Goal: Transaction & Acquisition: Book appointment/travel/reservation

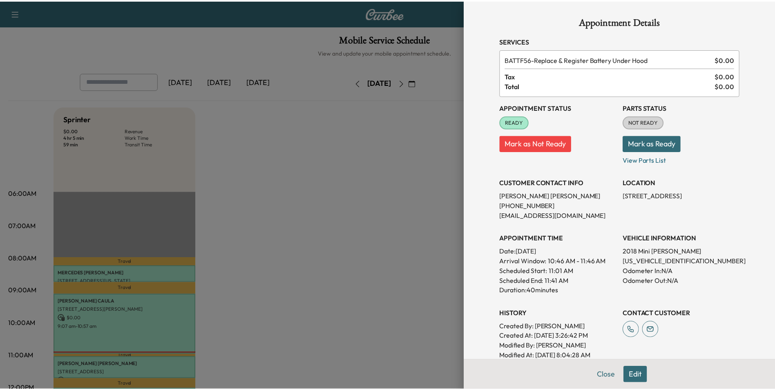
scroll to position [163, 0]
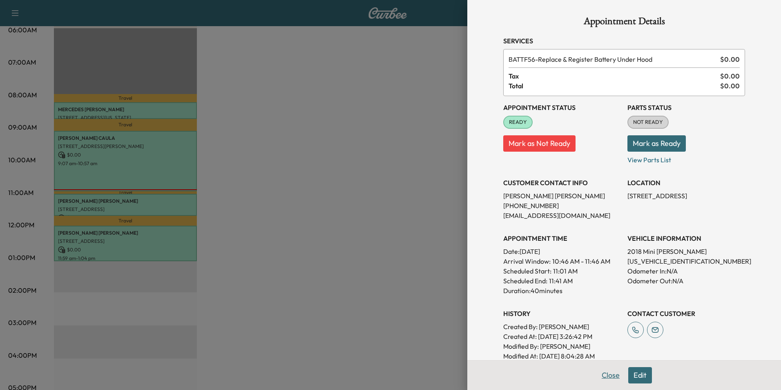
click at [611, 375] on button "Close" at bounding box center [610, 375] width 29 height 16
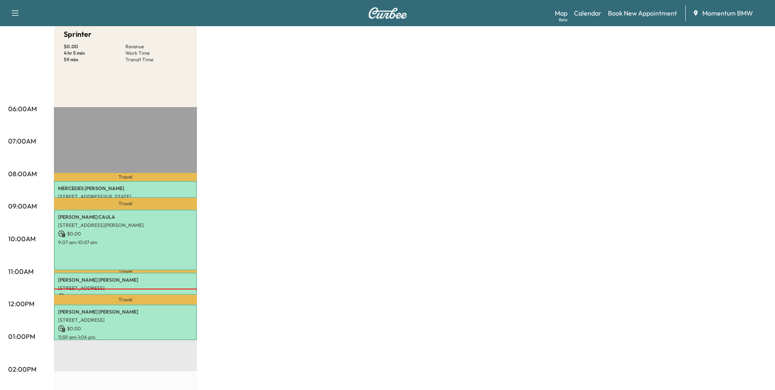
scroll to position [0, 0]
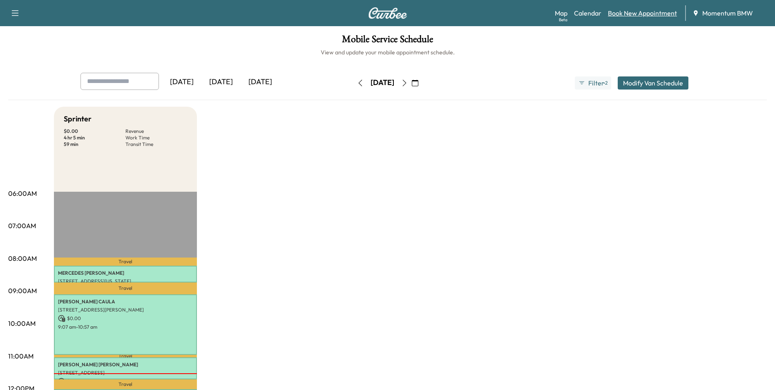
click at [639, 13] on link "Book New Appointment" at bounding box center [642, 13] width 69 height 10
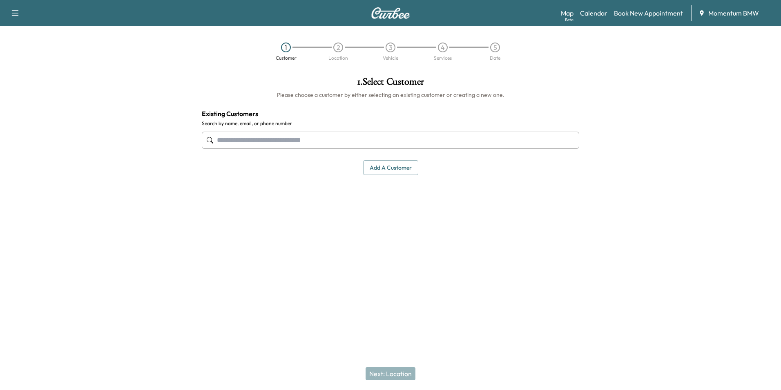
click at [292, 139] on input "text" at bounding box center [390, 140] width 377 height 17
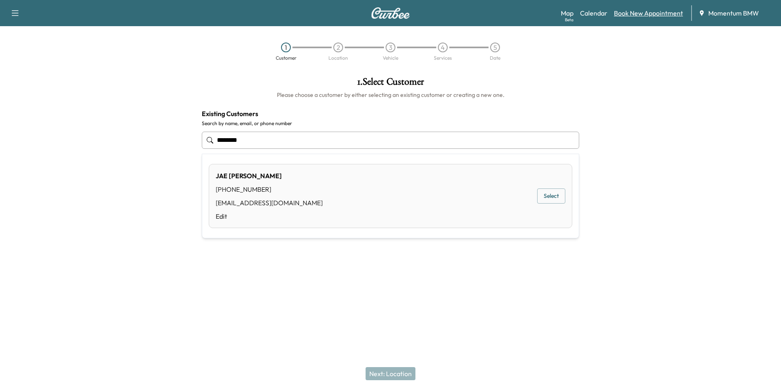
type input "********"
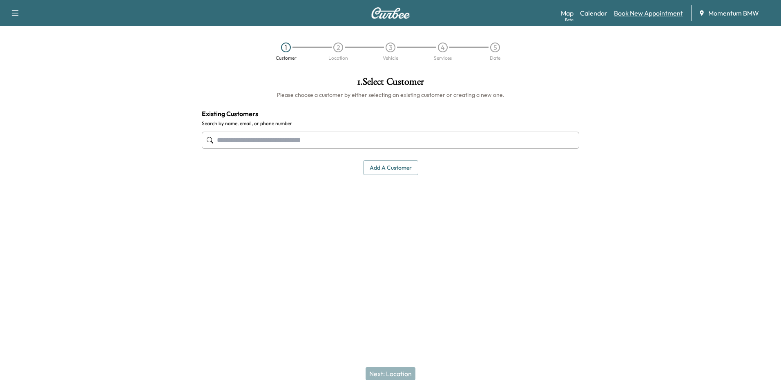
click at [632, 12] on link "Book New Appointment" at bounding box center [648, 13] width 69 height 10
click at [396, 168] on button "Add a customer" at bounding box center [390, 167] width 55 height 15
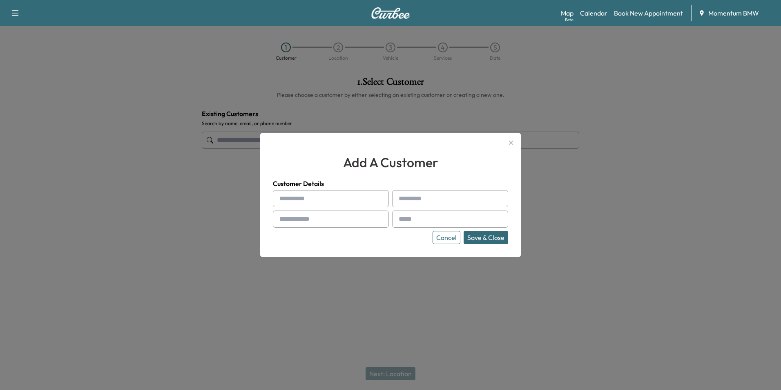
click at [295, 199] on input "text" at bounding box center [331, 198] width 116 height 17
type input "***"
type input "****"
type input "**********"
drag, startPoint x: 424, startPoint y: 219, endPoint x: 432, endPoint y: 219, distance: 7.8
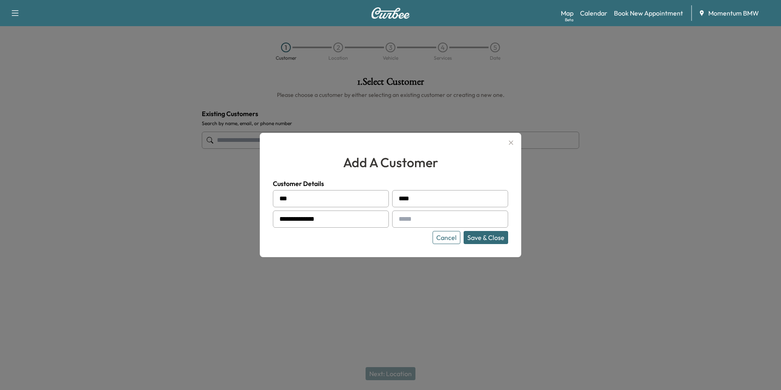
click at [424, 219] on input "text" at bounding box center [450, 218] width 116 height 17
type input "**********"
click at [477, 236] on button "Save & Close" at bounding box center [486, 237] width 45 height 13
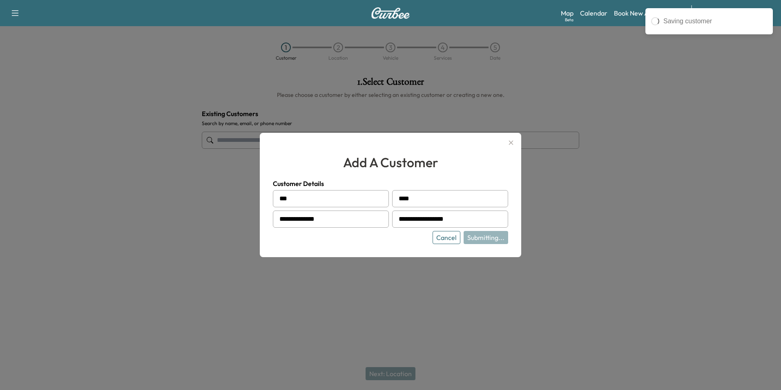
type input "********"
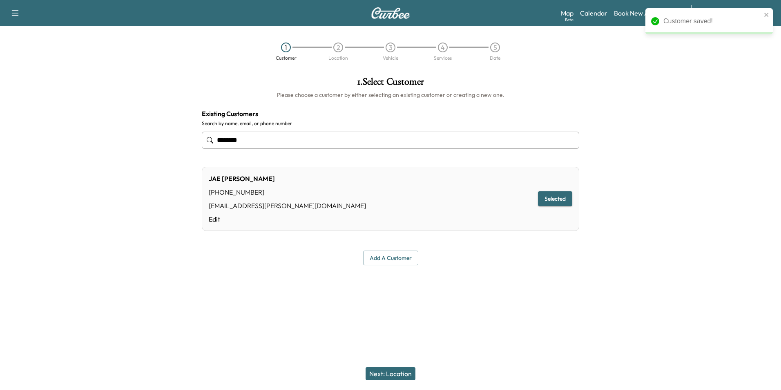
click at [400, 377] on button "Next: Location" at bounding box center [391, 373] width 50 height 13
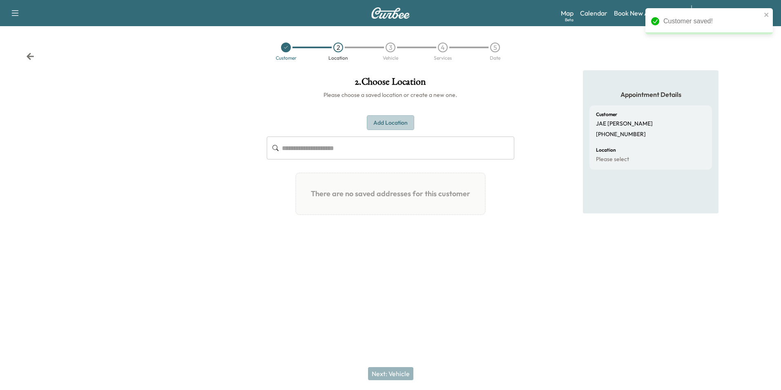
drag, startPoint x: 390, startPoint y: 121, endPoint x: 395, endPoint y: 122, distance: 5.5
click at [391, 121] on button "Add Location" at bounding box center [390, 122] width 47 height 15
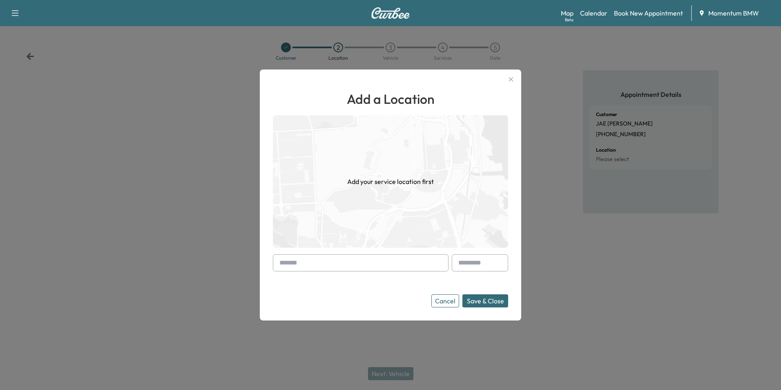
click at [375, 261] on input "text" at bounding box center [361, 262] width 176 height 17
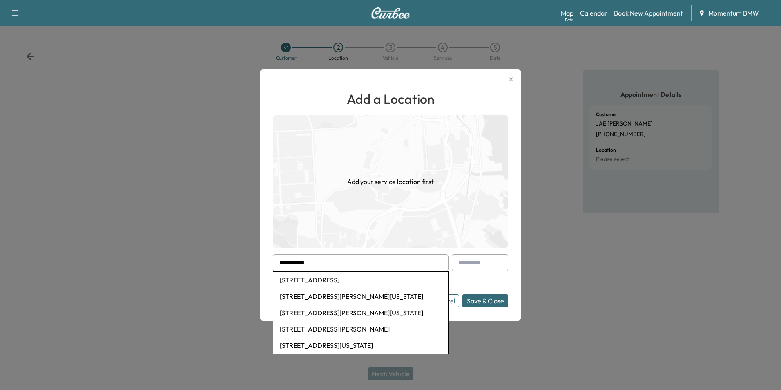
click at [371, 281] on li "[STREET_ADDRESS]" at bounding box center [360, 280] width 175 height 16
type input "**********"
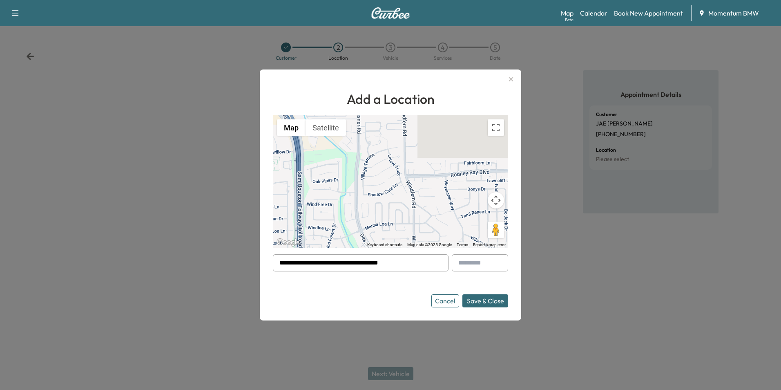
click at [494, 304] on button "Save & Close" at bounding box center [485, 300] width 46 height 13
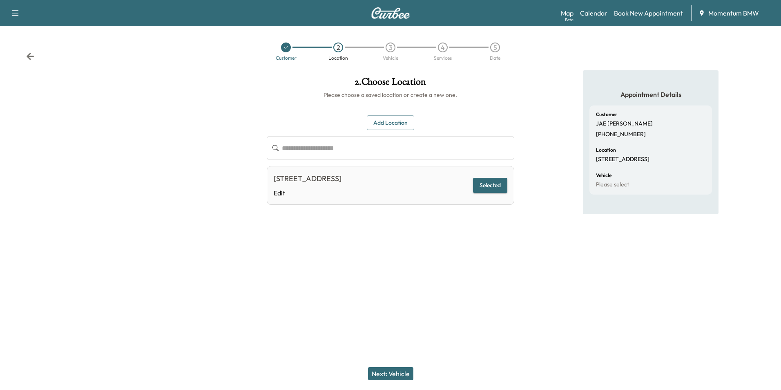
click at [397, 373] on button "Next: Vehicle" at bounding box center [390, 373] width 45 height 13
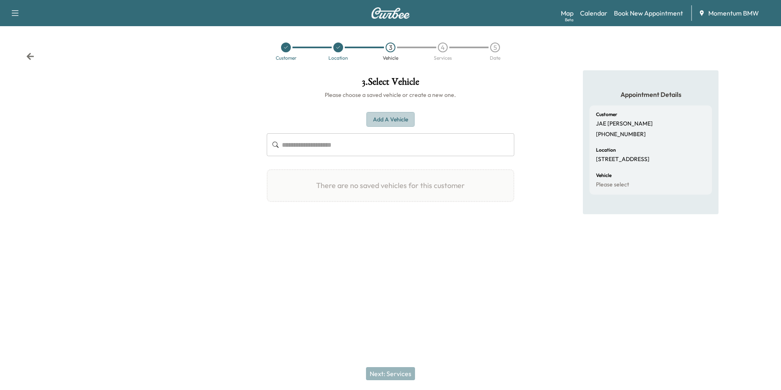
click at [389, 117] on button "Add a Vehicle" at bounding box center [390, 119] width 48 height 15
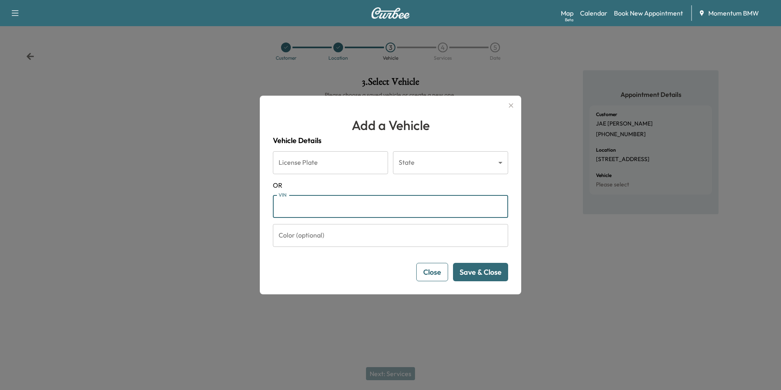
paste input "**********"
type input "**********"
click at [490, 272] on button "Save & Close" at bounding box center [480, 272] width 55 height 18
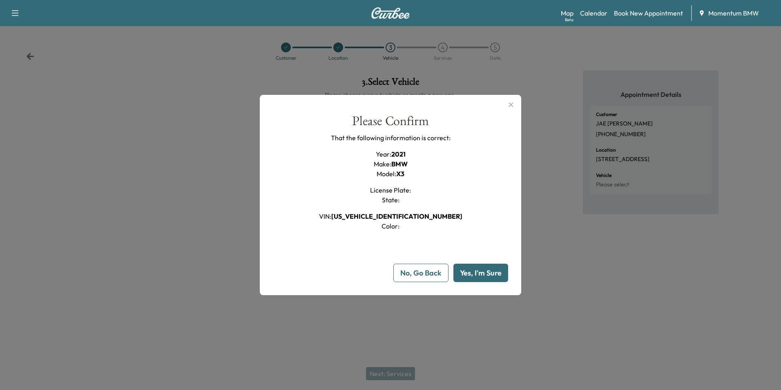
click at [490, 272] on button "Yes, I'm Sure" at bounding box center [480, 272] width 55 height 18
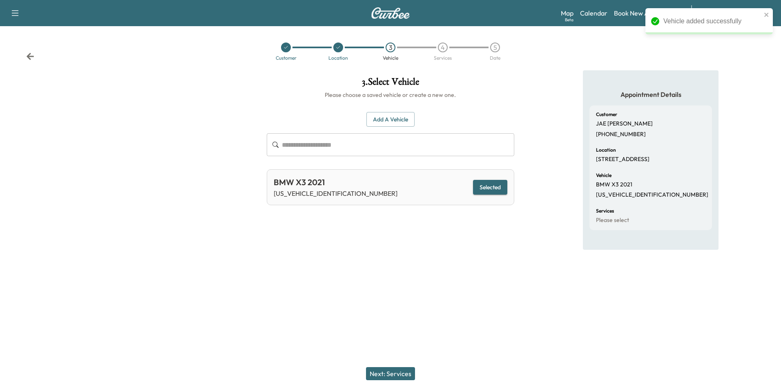
click at [397, 371] on button "Next: Services" at bounding box center [390, 373] width 49 height 13
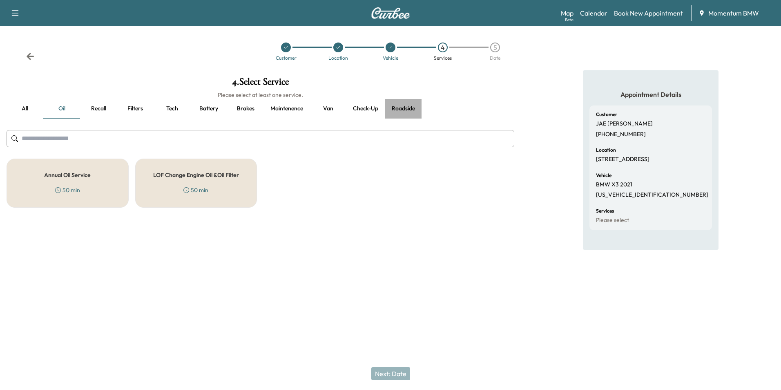
click at [405, 109] on button "Roadside" at bounding box center [403, 109] width 37 height 20
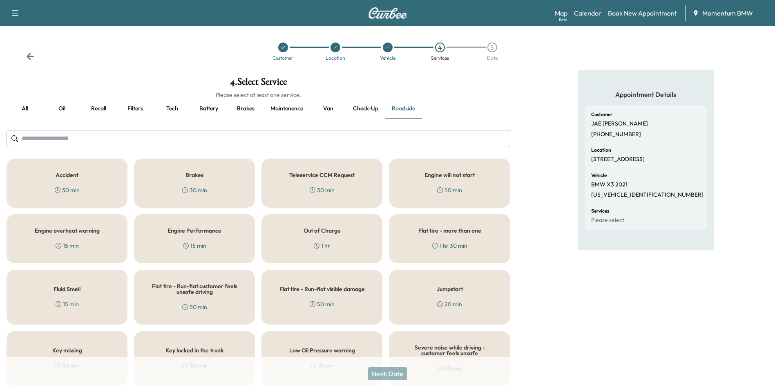
click at [453, 187] on div "50 min" at bounding box center [449, 190] width 25 height 8
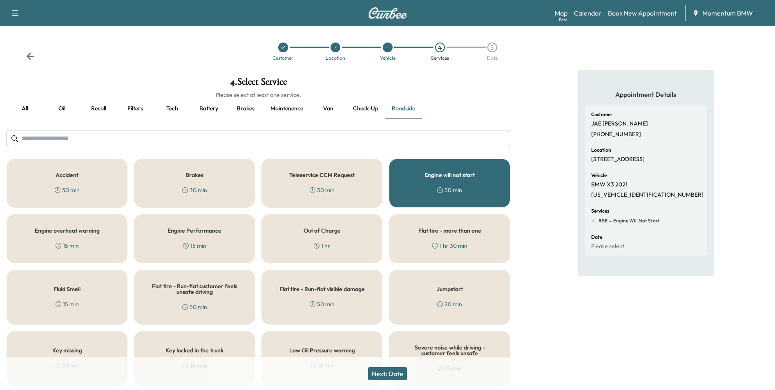
click at [395, 373] on button "Next: Date" at bounding box center [387, 373] width 39 height 13
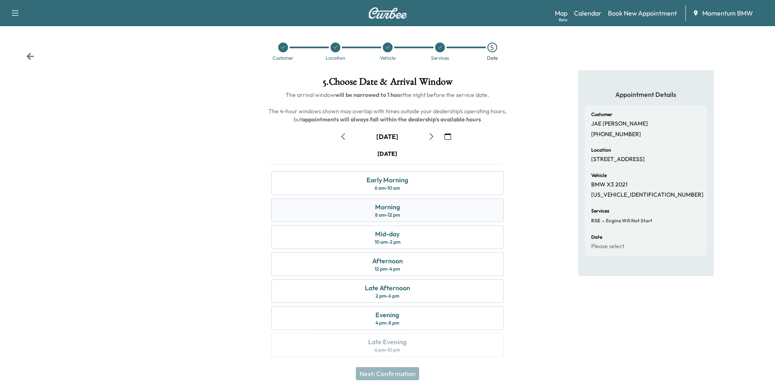
click at [395, 207] on div "Morning" at bounding box center [387, 207] width 25 height 10
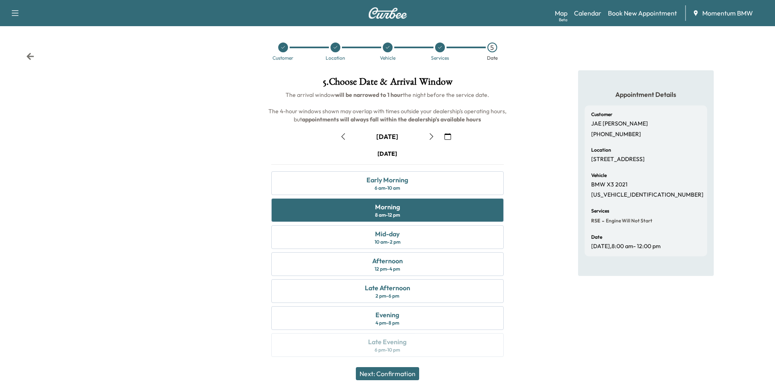
click at [340, 135] on icon "button" at bounding box center [343, 136] width 7 height 7
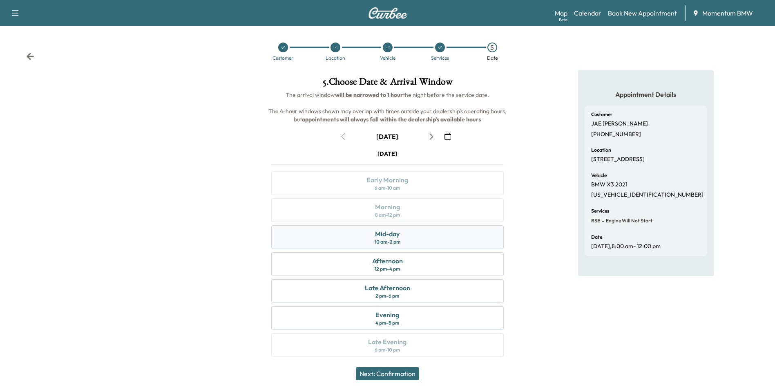
click at [393, 236] on div "Mid-day" at bounding box center [387, 234] width 25 height 10
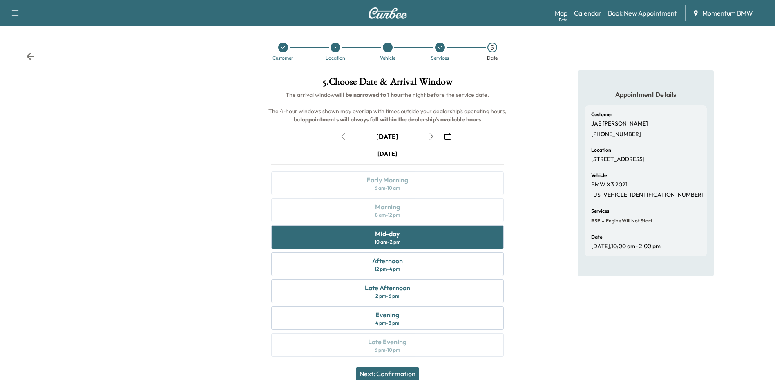
click at [400, 373] on button "Next: Confirmation" at bounding box center [387, 373] width 63 height 13
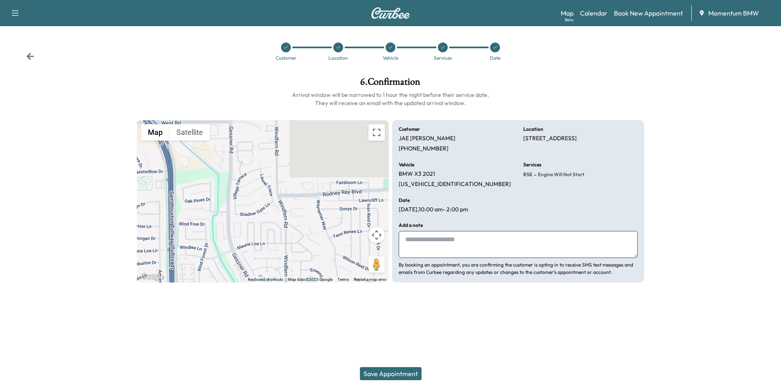
click at [398, 373] on button "Save Appointment" at bounding box center [391, 373] width 62 height 13
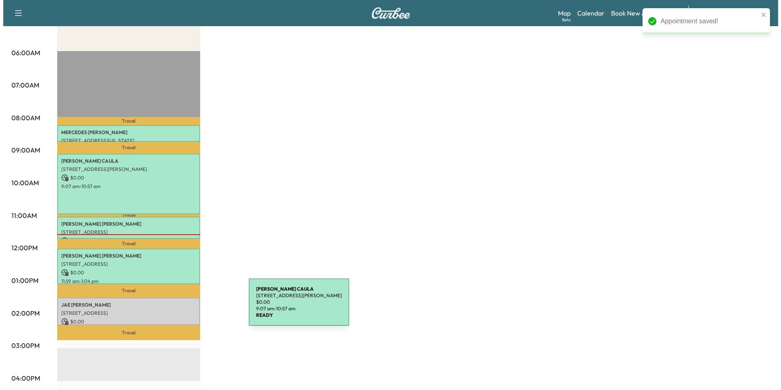
scroll to position [204, 0]
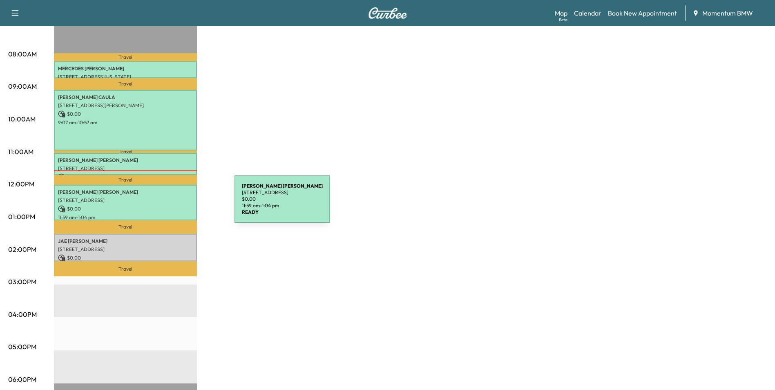
click at [173, 205] on p "$ 0.00" at bounding box center [125, 208] width 135 height 7
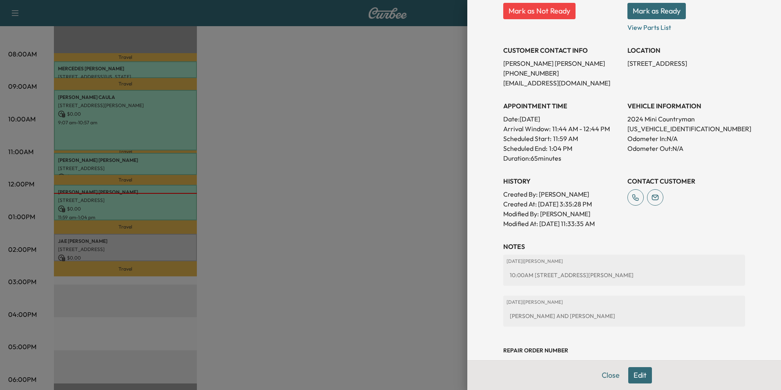
scroll to position [164, 0]
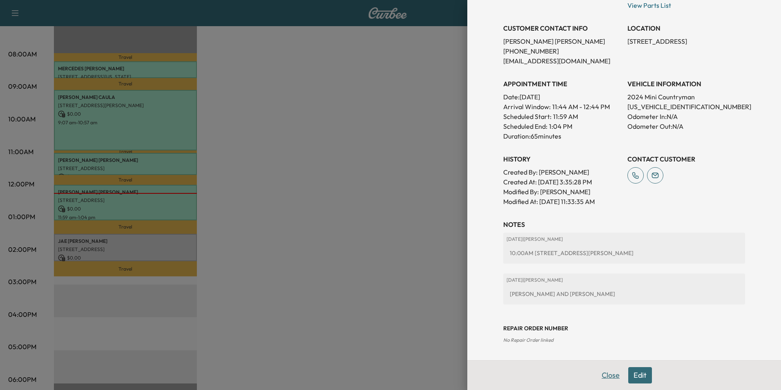
click at [604, 376] on button "Close" at bounding box center [610, 375] width 29 height 16
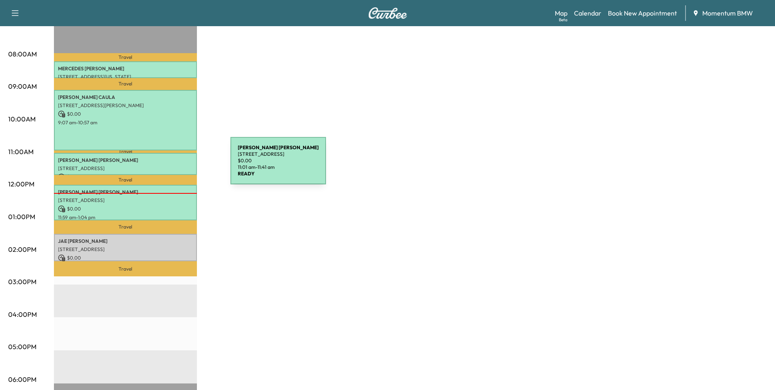
click at [169, 165] on p "[STREET_ADDRESS]" at bounding box center [125, 168] width 135 height 7
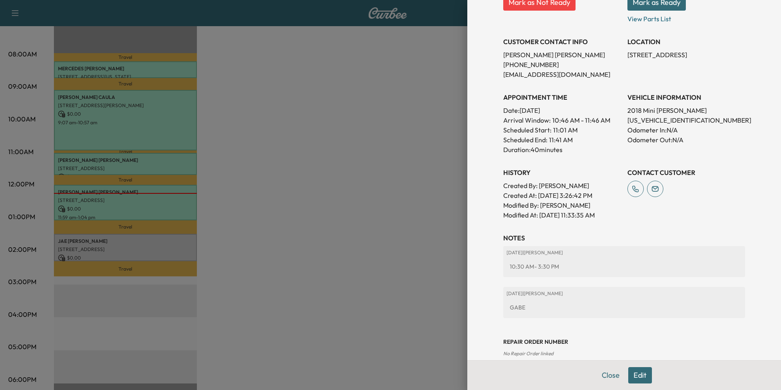
scroll to position [154, 0]
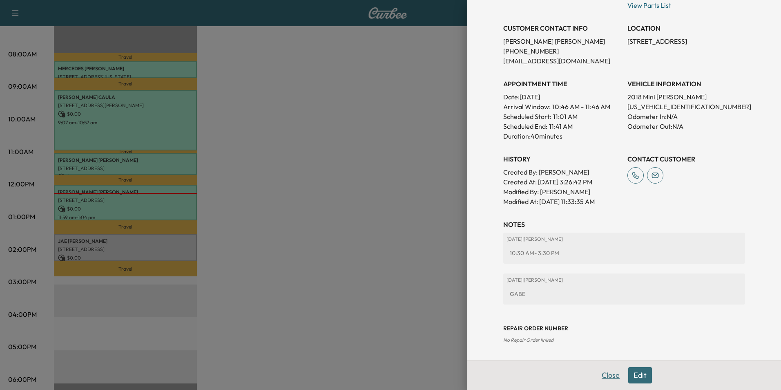
click at [596, 373] on button "Close" at bounding box center [610, 375] width 29 height 16
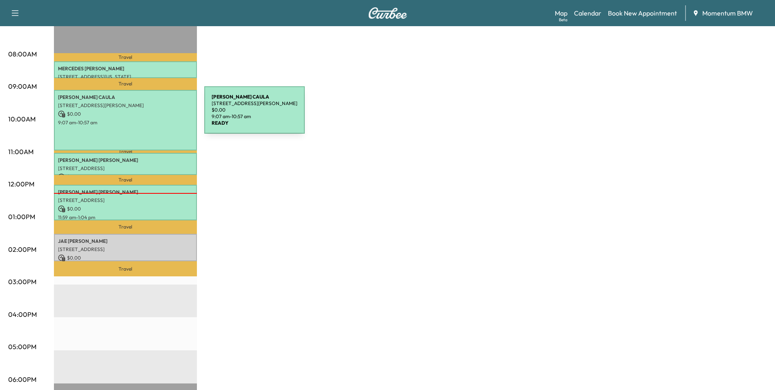
click at [143, 115] on p "$ 0.00" at bounding box center [125, 113] width 135 height 7
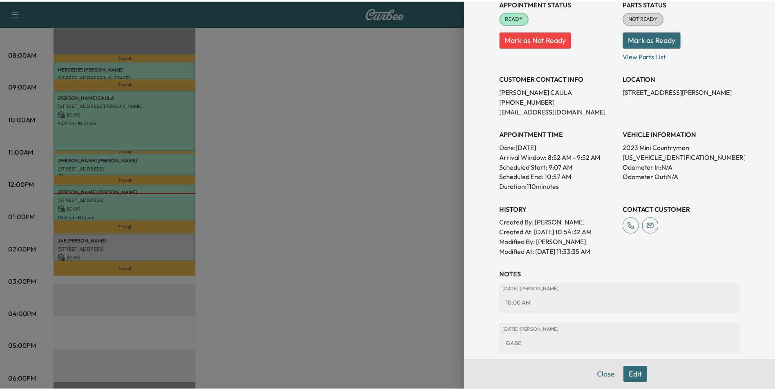
scroll to position [164, 0]
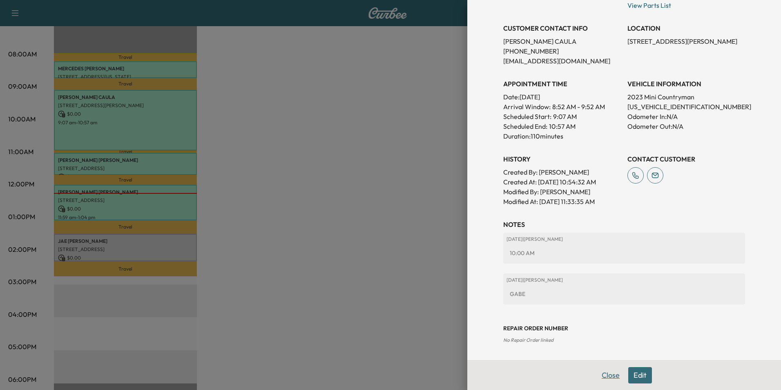
click at [607, 375] on button "Close" at bounding box center [610, 375] width 29 height 16
